Goal: Transaction & Acquisition: Book appointment/travel/reservation

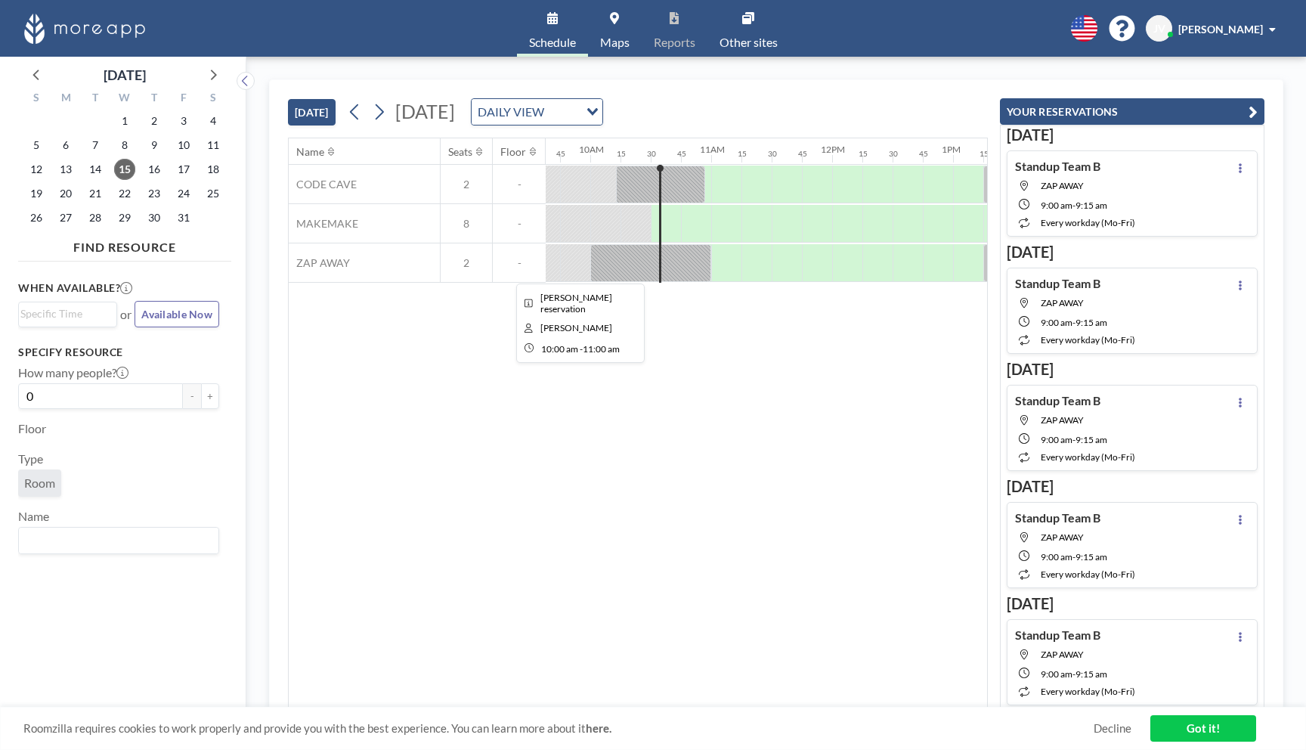
scroll to position [0, 1166]
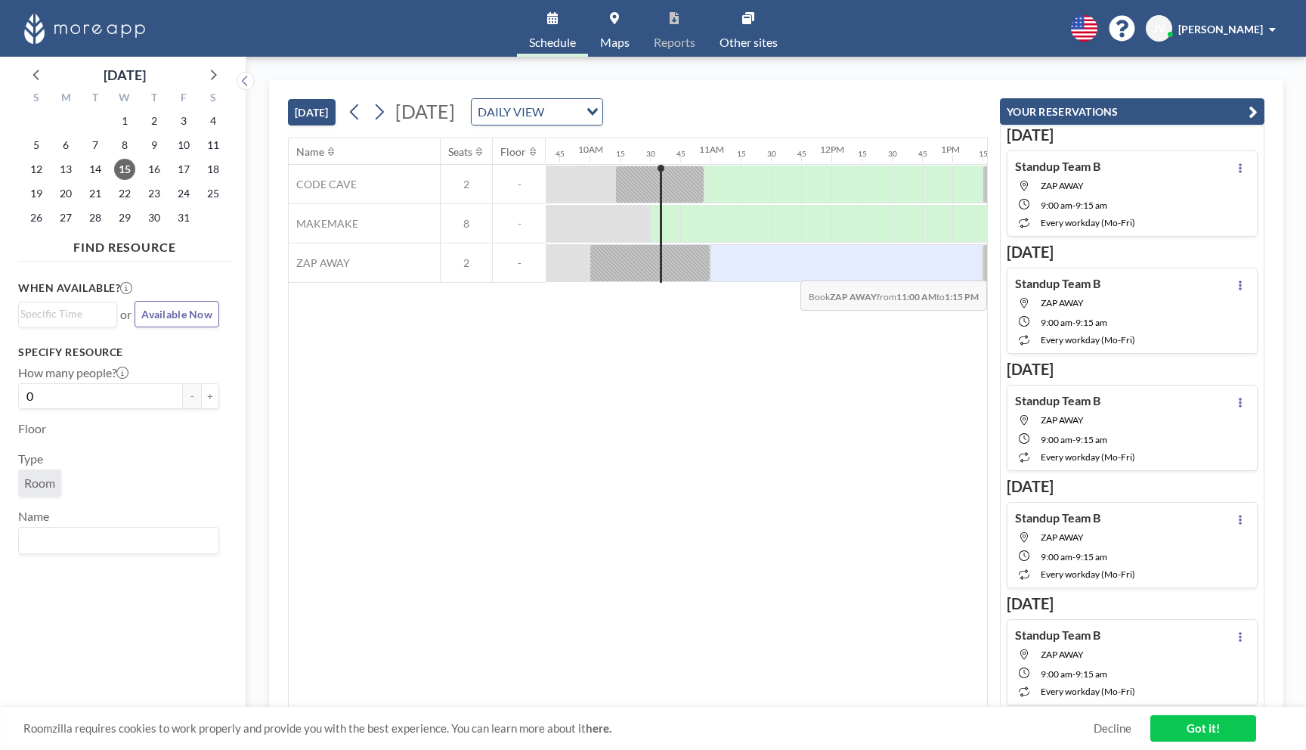
drag, startPoint x: 729, startPoint y: 265, endPoint x: 965, endPoint y: 269, distance: 235.9
click at [965, 269] on div at bounding box center [847, 263] width 272 height 38
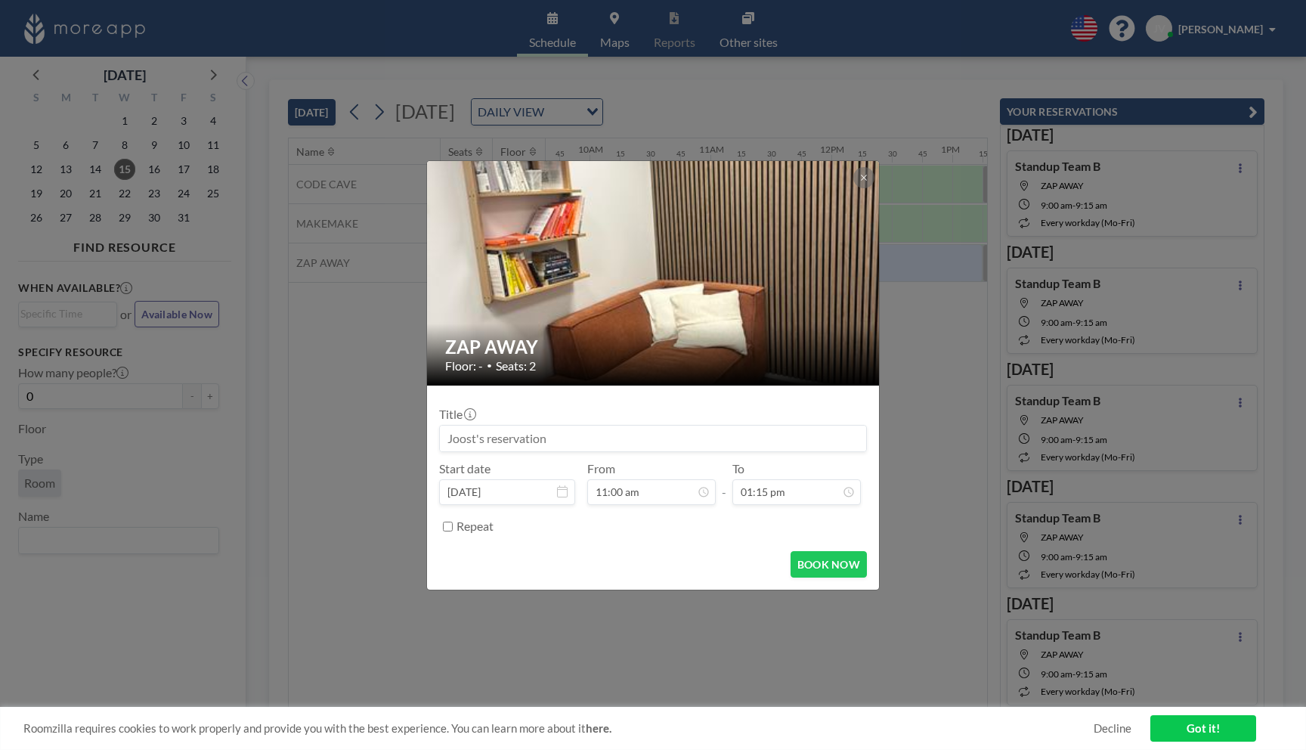
click at [562, 443] on input at bounding box center [653, 439] width 426 height 26
type input "[PERSON_NAME]"
click at [832, 557] on button "BOOK NOW" at bounding box center [829, 564] width 76 height 26
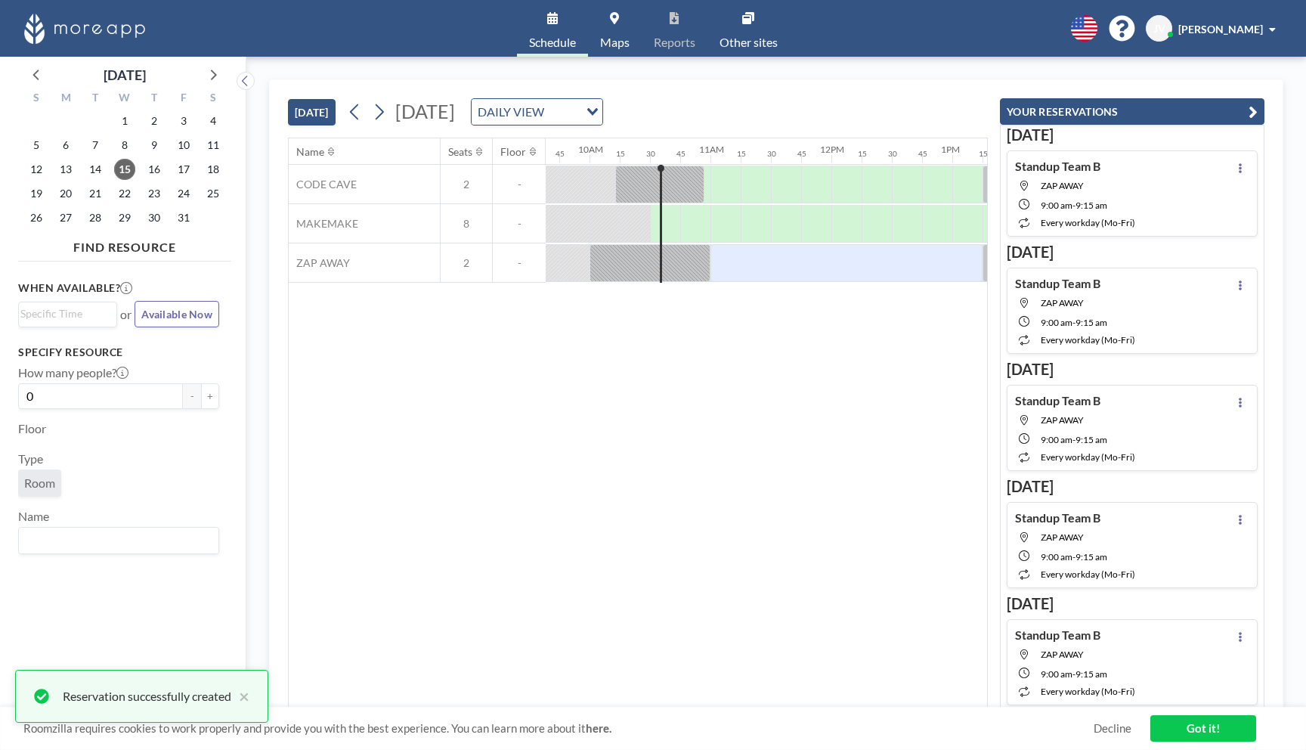
click at [832, 572] on div "Name Seats Floor 12AM 15 30 45 1AM 15 30 45 2AM 15 30 45 3AM 15 30 45 4AM 15 30…" at bounding box center [638, 422] width 698 height 569
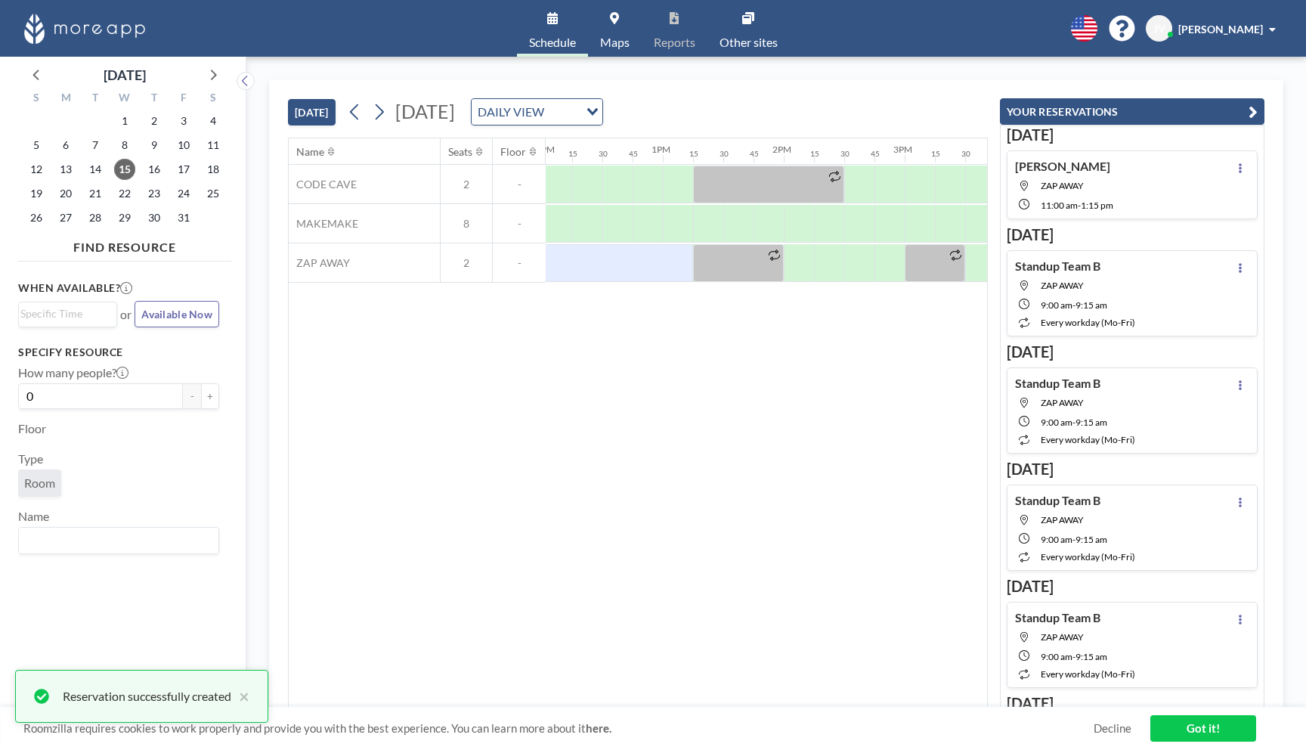
scroll to position [0, 1451]
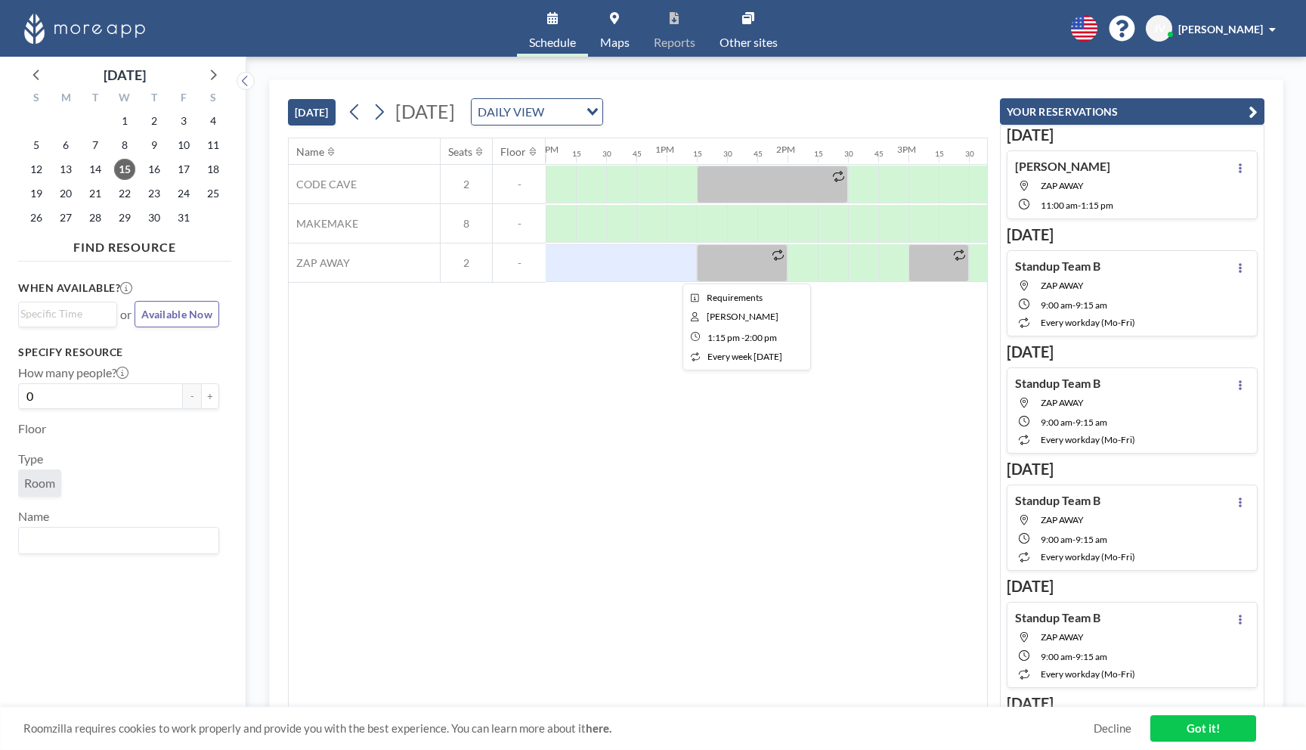
click at [757, 272] on div at bounding box center [742, 263] width 91 height 38
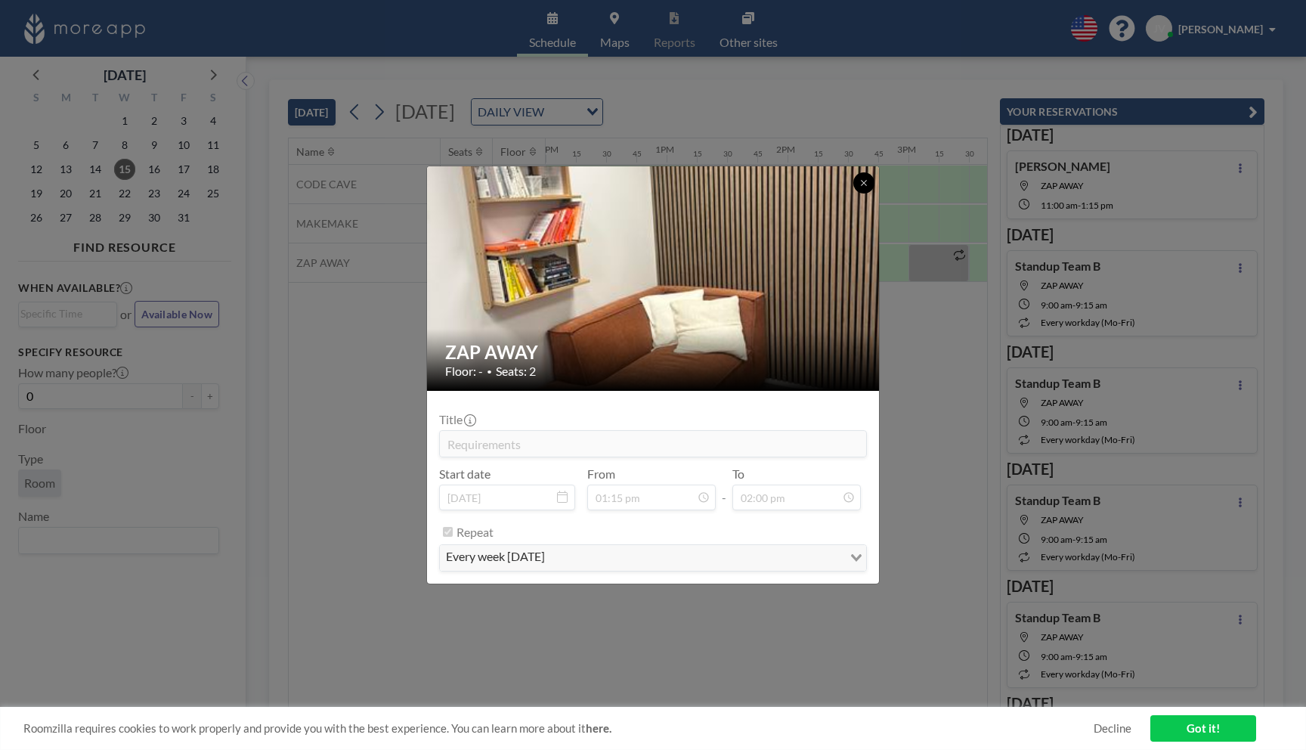
click at [862, 185] on icon at bounding box center [863, 182] width 5 height 5
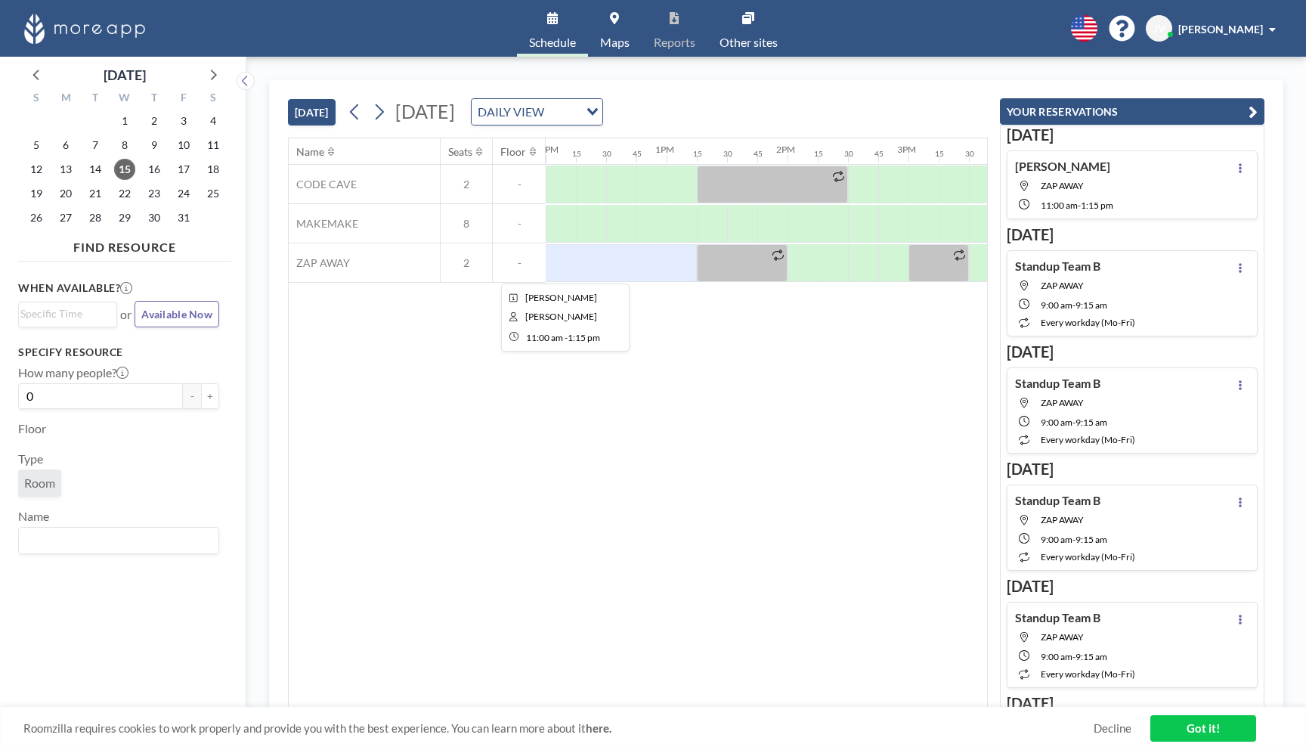
click at [671, 266] on div at bounding box center [561, 263] width 272 height 38
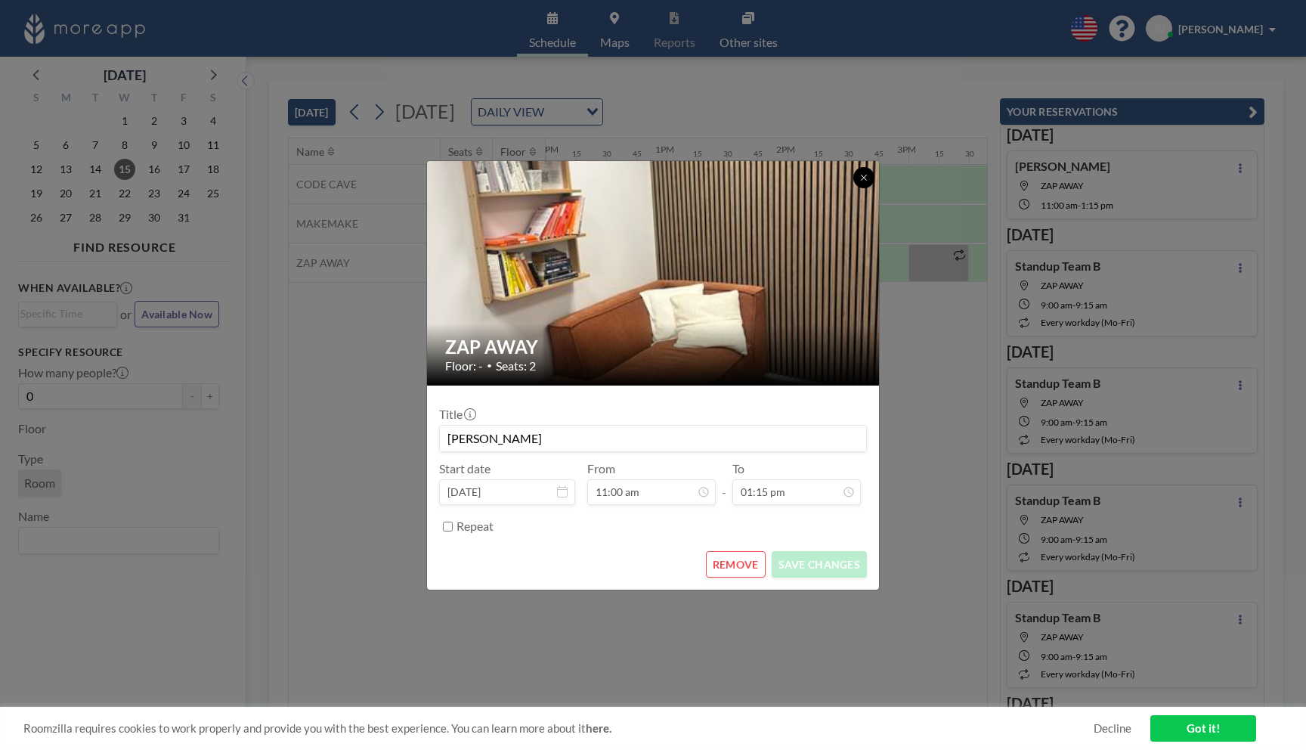
click at [869, 185] on button at bounding box center [863, 177] width 21 height 21
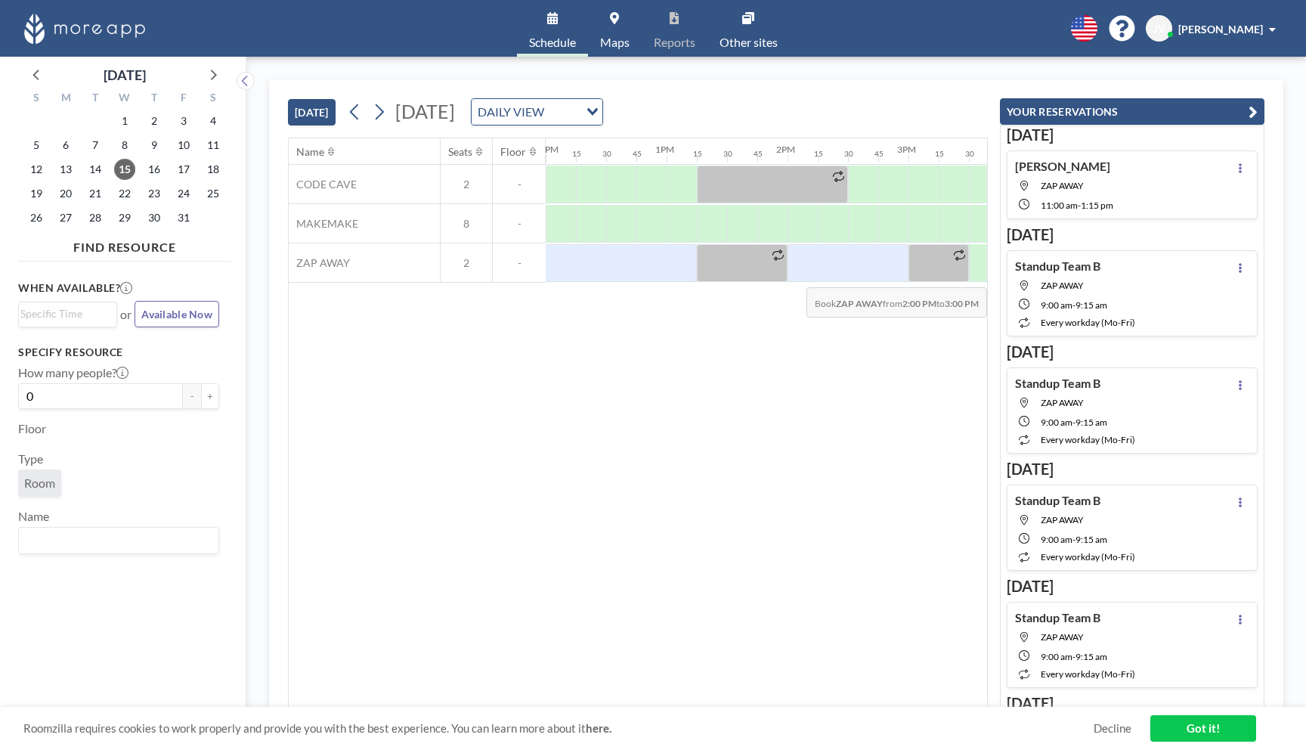
drag, startPoint x: 804, startPoint y: 274, endPoint x: 885, endPoint y: 276, distance: 81.7
click at [885, 276] on div at bounding box center [848, 263] width 121 height 38
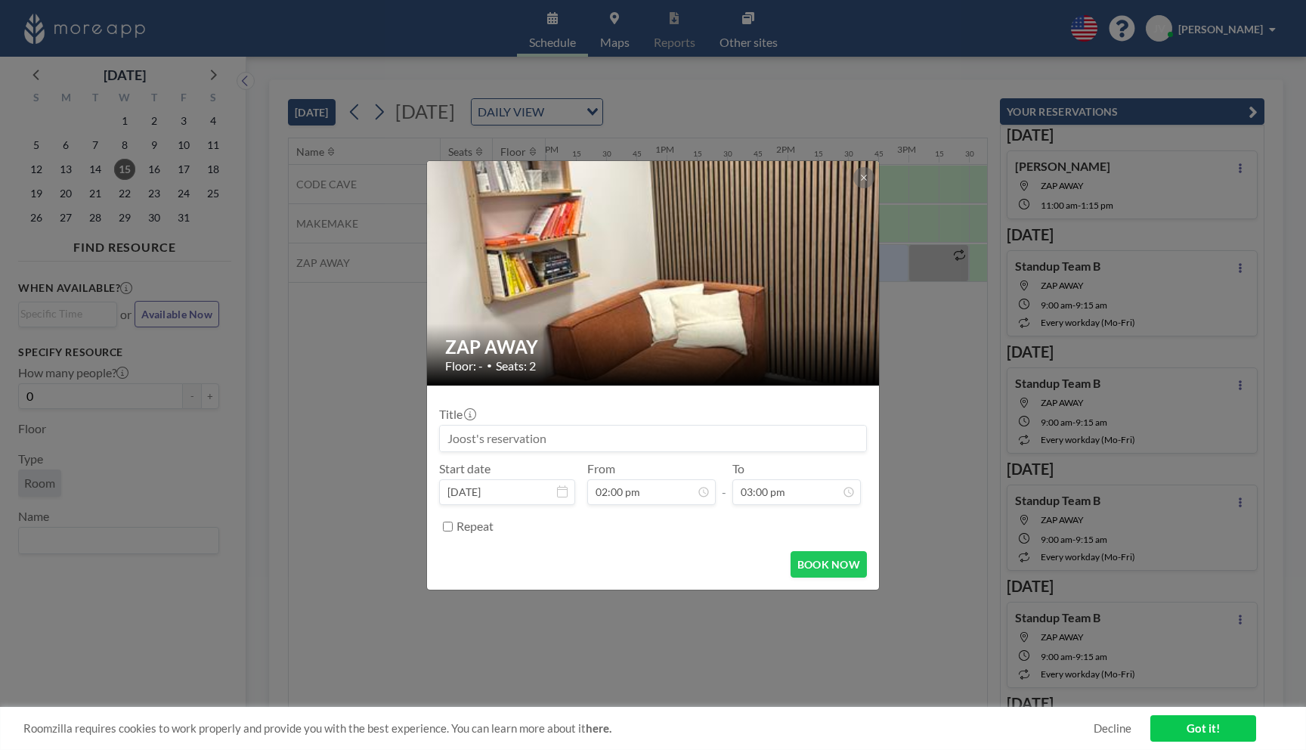
click at [550, 438] on input at bounding box center [653, 439] width 426 height 26
type input "[PERSON_NAME]"
click at [838, 556] on button "BOOK NOW" at bounding box center [829, 564] width 76 height 26
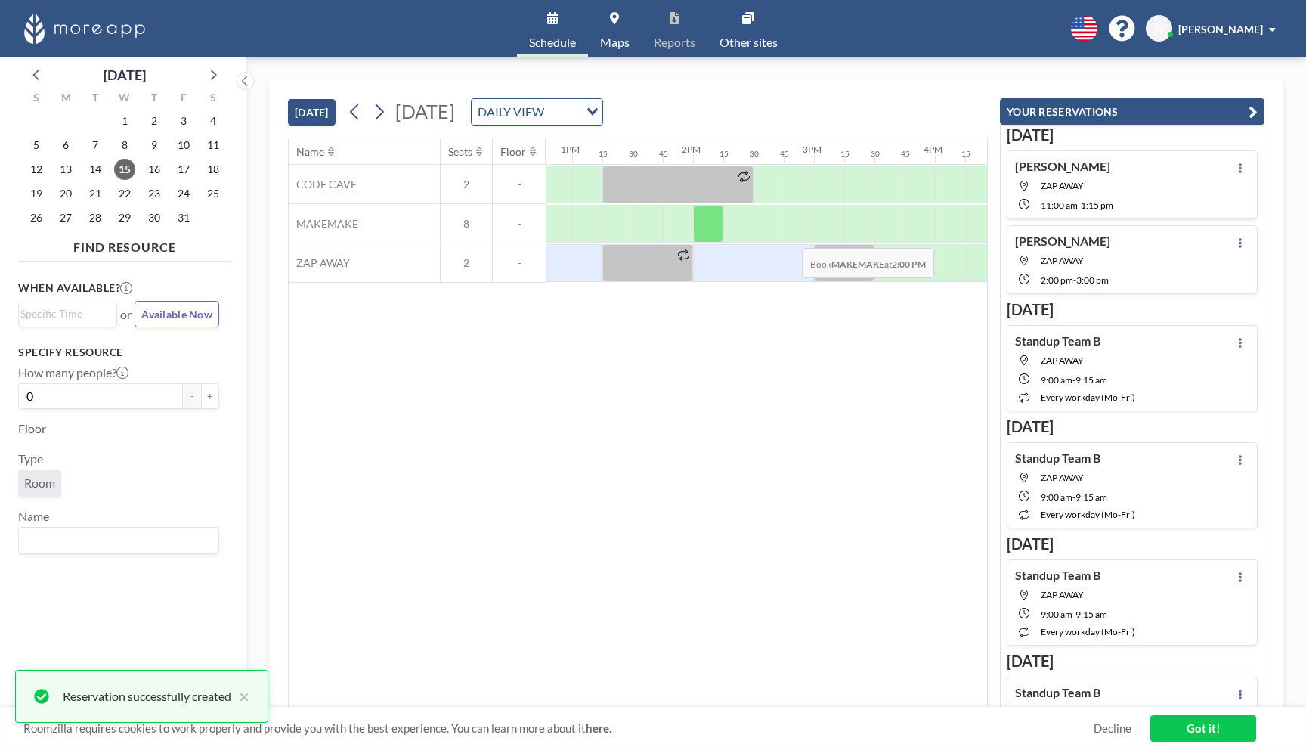
scroll to position [0, 1550]
